Goal: Transaction & Acquisition: Obtain resource

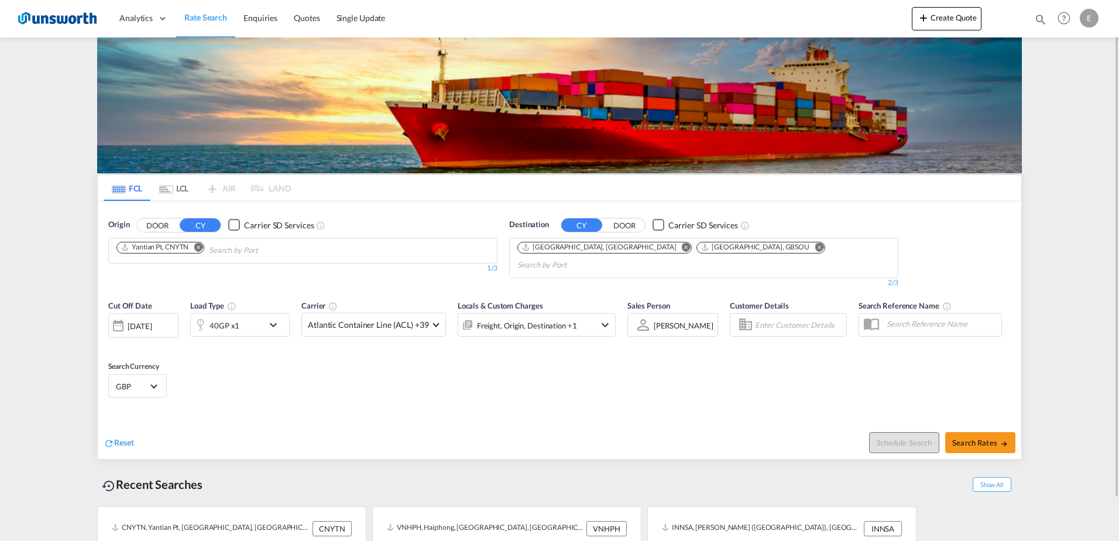
click at [824, 117] on img at bounding box center [559, 105] width 924 height 136
click at [203, 249] on button "Remove" at bounding box center [195, 248] width 18 height 12
paste input "Taichung"
click at [187, 248] on input "Taichung" at bounding box center [171, 250] width 111 height 19
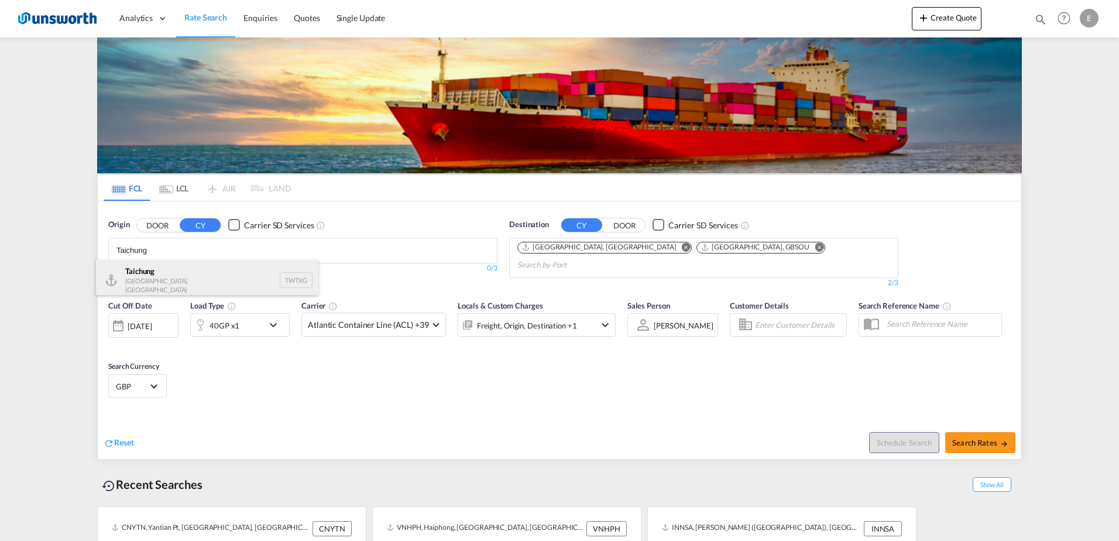
type input "Taichung"
click at [195, 287] on div "Taichung [GEOGRAPHIC_DATA], Province of [GEOGRAPHIC_DATA] TWTXG" at bounding box center [207, 280] width 222 height 40
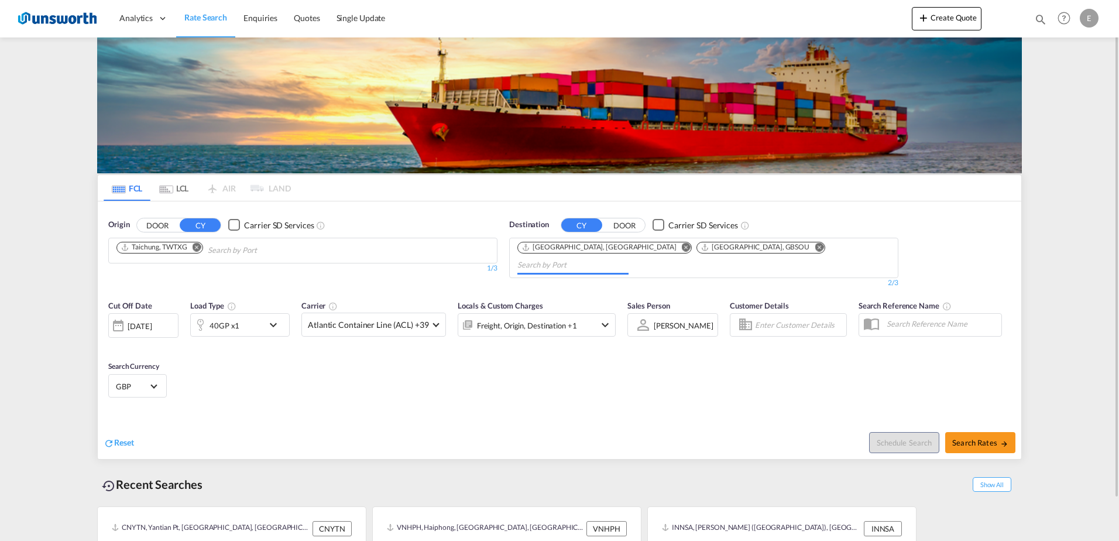
click at [628, 257] on md-autocomplete-wrap "Chips container. Use arrow keys to select chips." at bounding box center [572, 265] width 111 height 19
click at [759, 252] on body "Analytics Reports Dashboard Rate Search Enquiries Quotes" at bounding box center [559, 270] width 1119 height 541
type input "S"
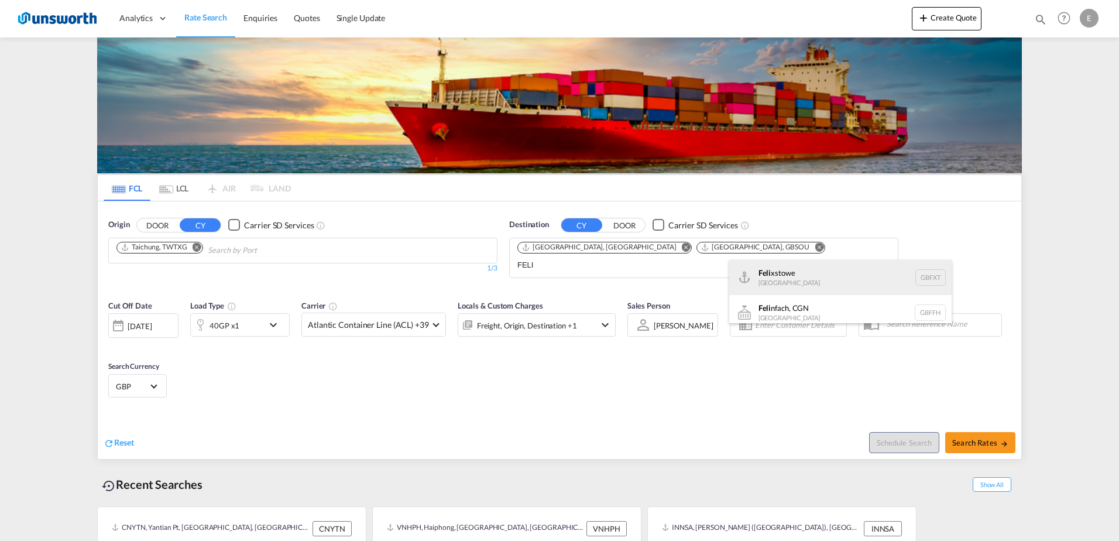
type input "FELI"
click at [816, 278] on div "Feli xstowe [GEOGRAPHIC_DATA] GBFXT" at bounding box center [840, 277] width 222 height 35
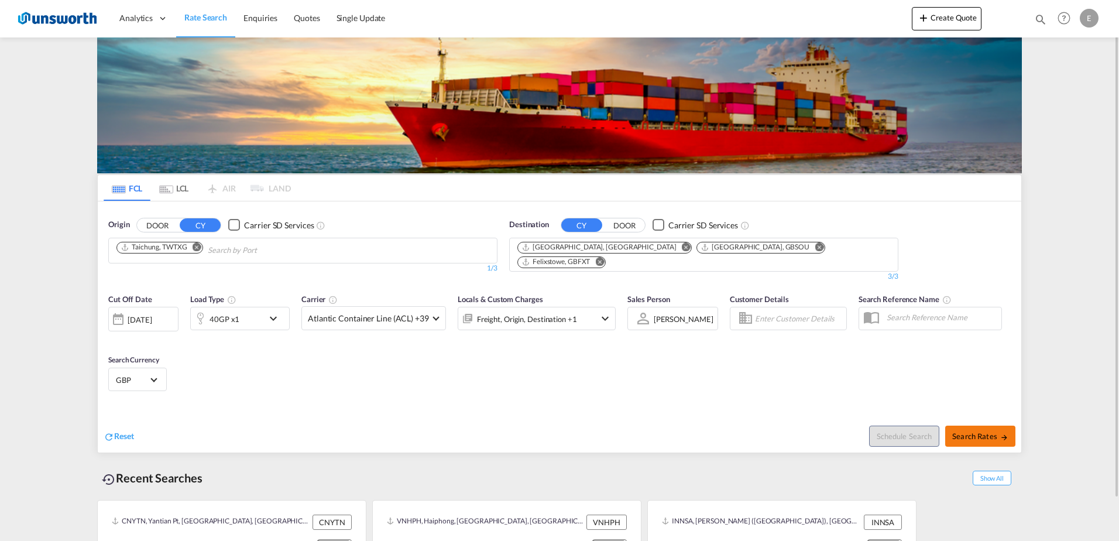
click at [991, 431] on span "Search Rates" at bounding box center [980, 435] width 56 height 9
type input "TWTXG to GBLGP,GBSOU,GBFXT / [DATE]"
